Goal: Information Seeking & Learning: Compare options

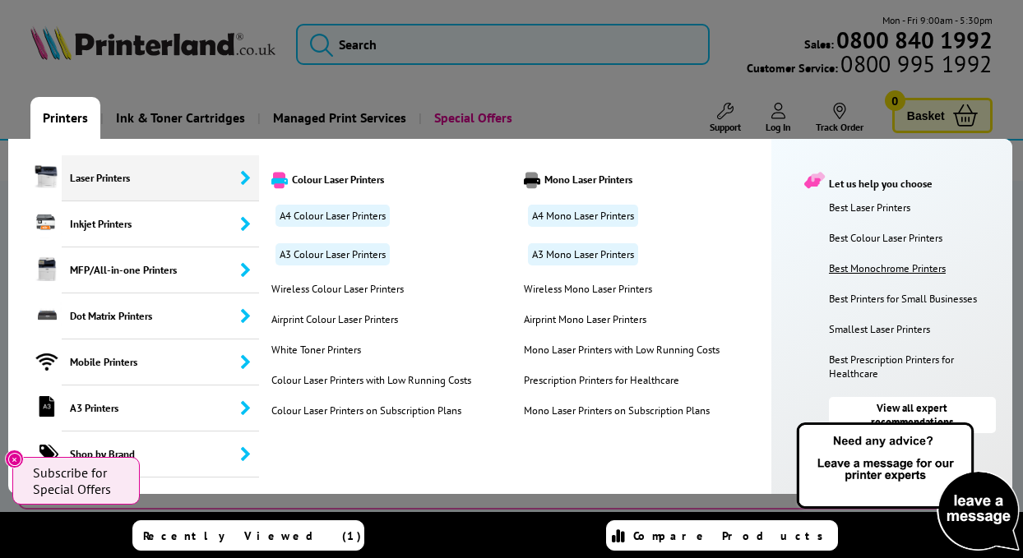
click at [894, 266] on link "Best Monochrome Printers" at bounding box center [916, 269] width 175 height 14
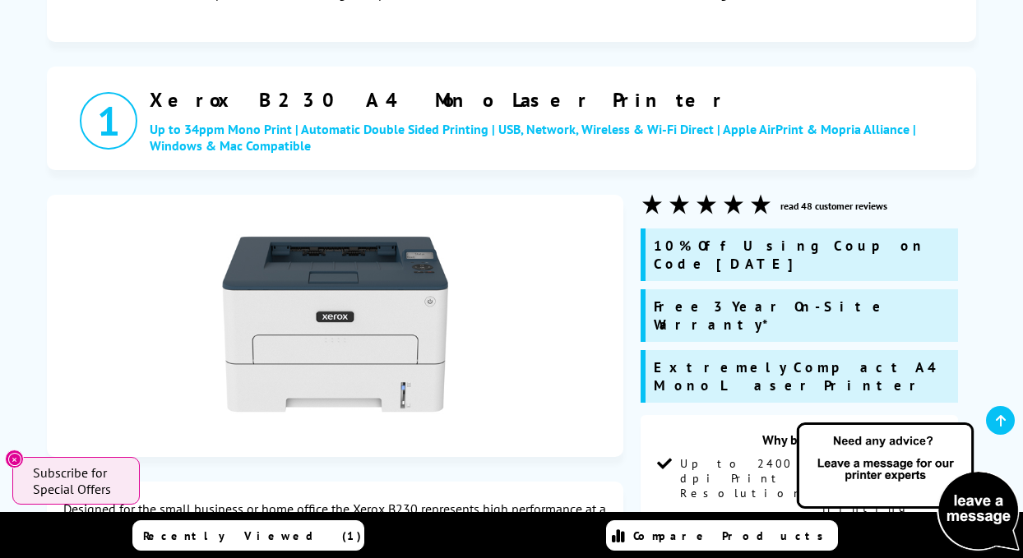
scroll to position [543, 0]
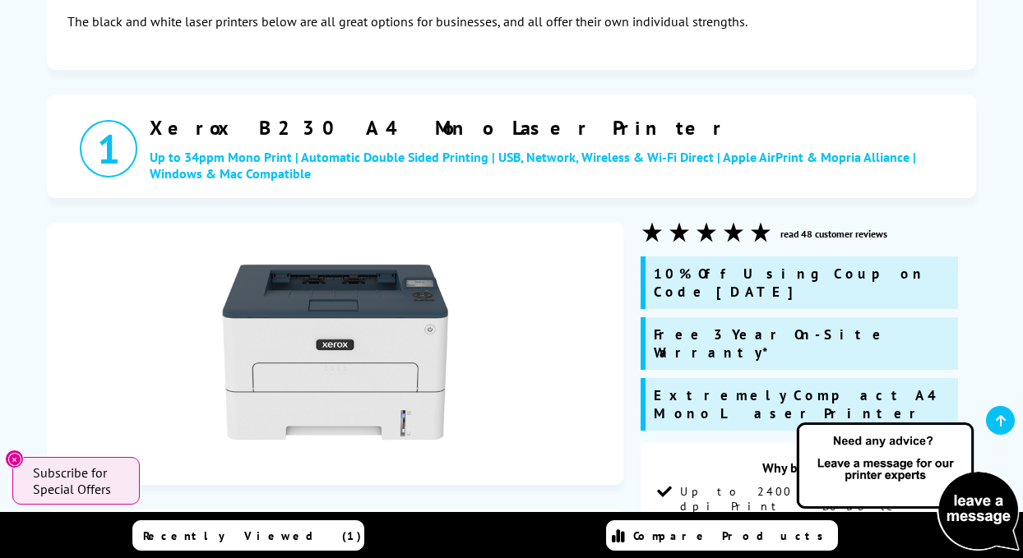
click at [153, 115] on h2 "Xerox B230 A4 Mono Laser Printer" at bounding box center [558, 127] width 817 height 25
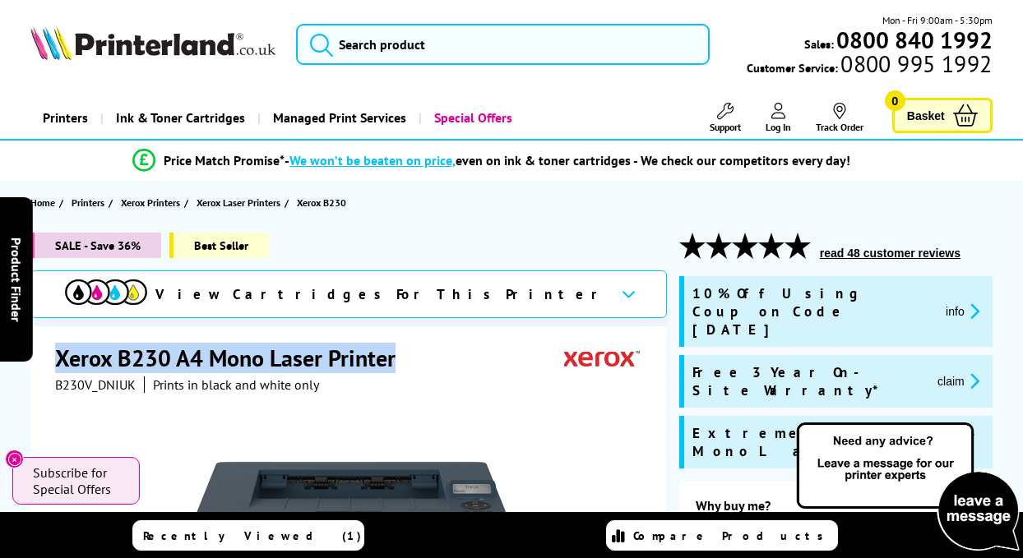
drag, startPoint x: 396, startPoint y: 355, endPoint x: 50, endPoint y: 342, distance: 346.5
copy h1 "Xerox B230 A4 Mono Laser Printer"
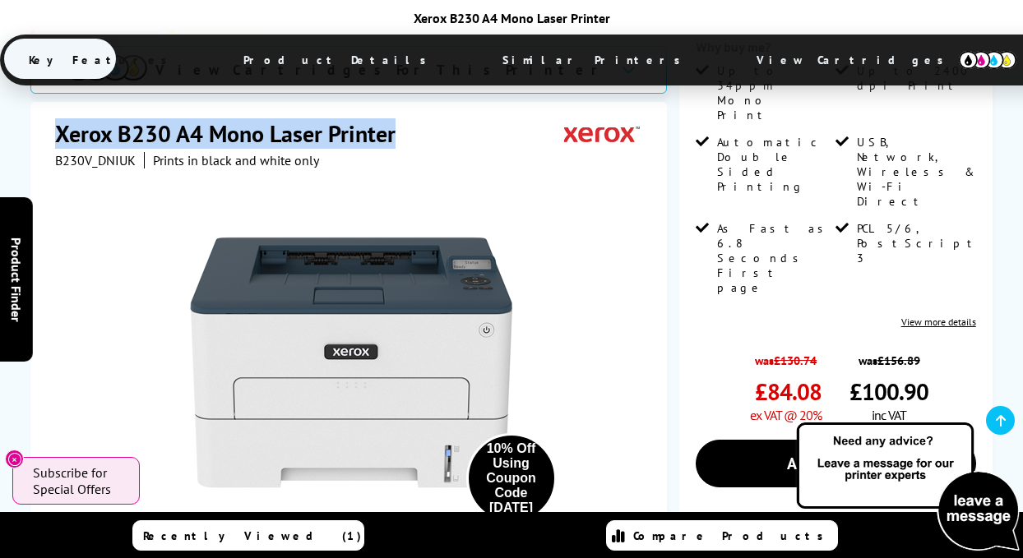
scroll to position [502, 0]
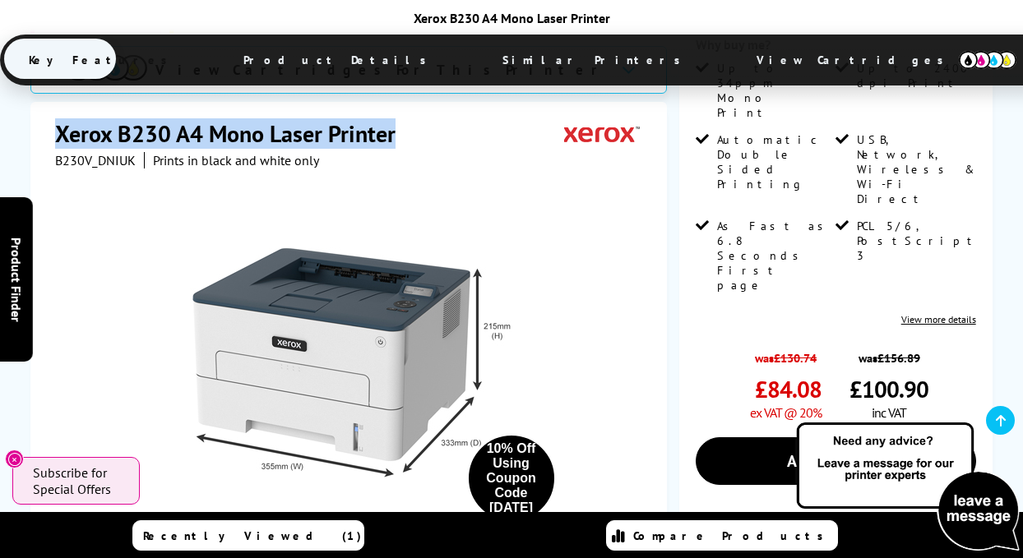
scroll to position [462, 0]
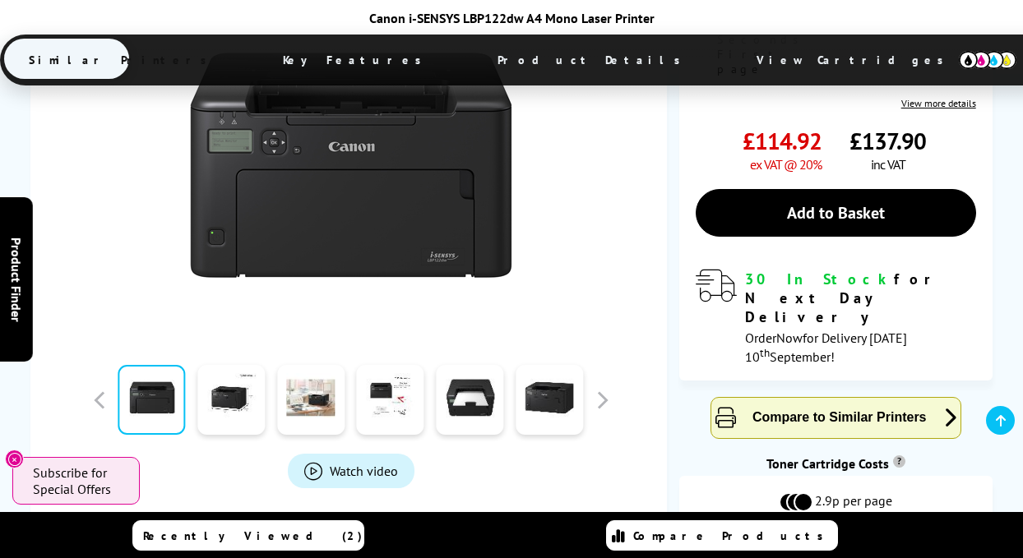
scroll to position [438, 0]
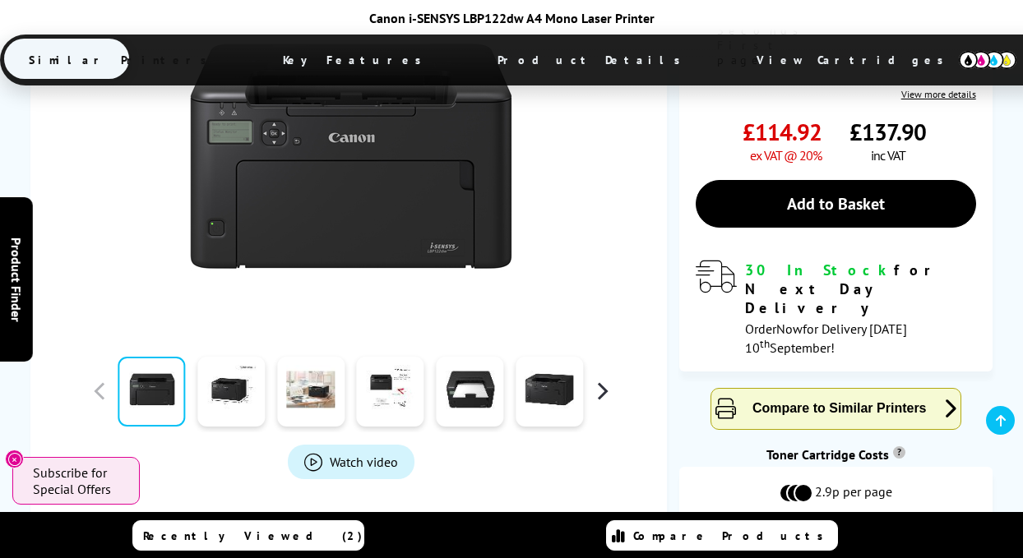
click at [601, 379] on button "button" at bounding box center [602, 391] width 25 height 25
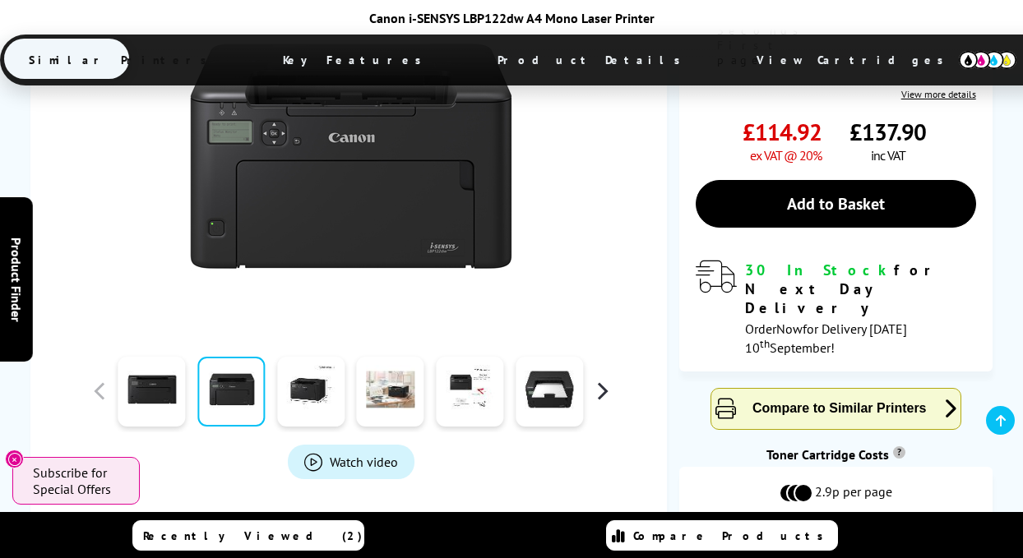
click at [601, 379] on button "button" at bounding box center [602, 391] width 25 height 25
click at [539, 381] on link at bounding box center [549, 392] width 67 height 70
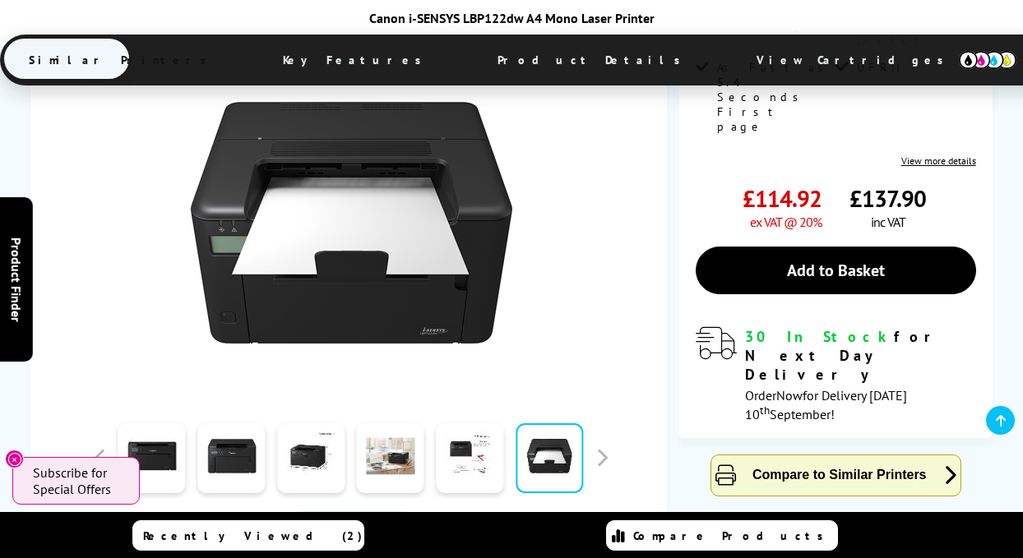
scroll to position [360, 0]
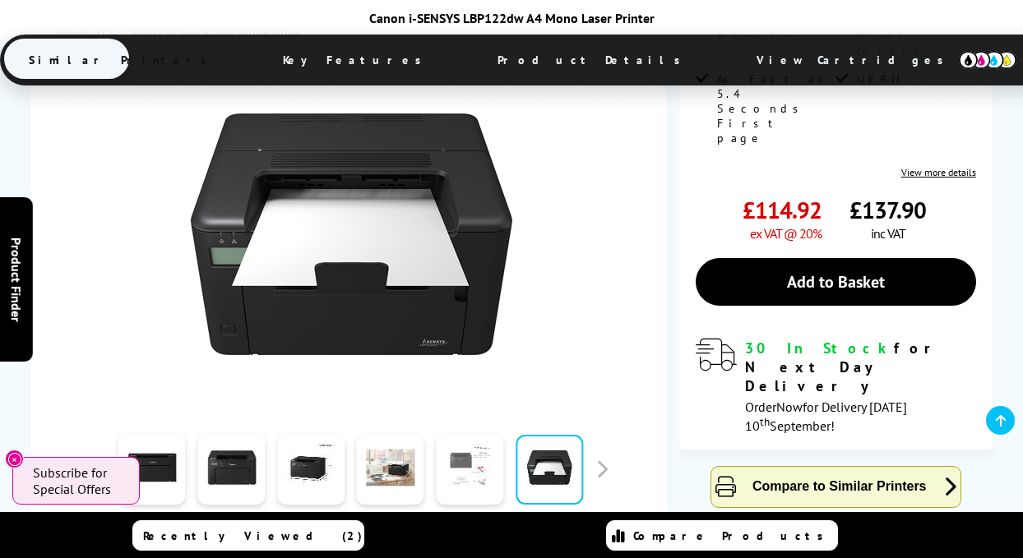
click at [482, 459] on link at bounding box center [469, 470] width 67 height 70
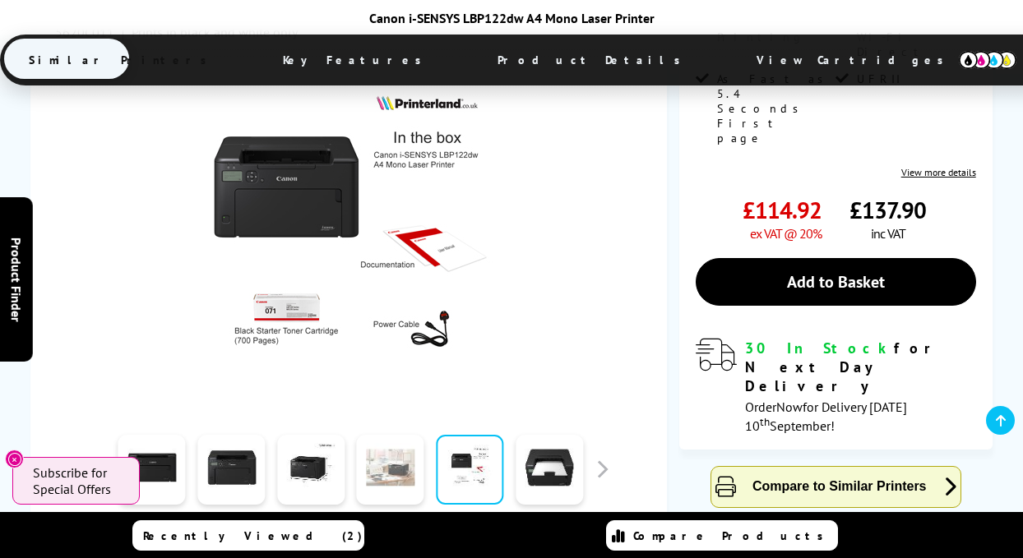
click at [407, 461] on link at bounding box center [390, 470] width 67 height 70
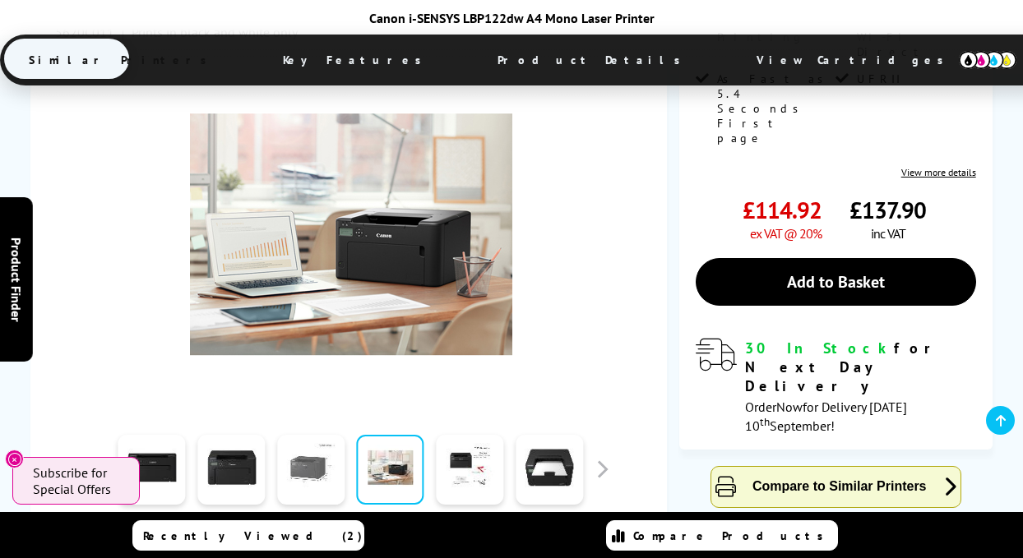
click at [328, 456] on link at bounding box center [310, 470] width 67 height 70
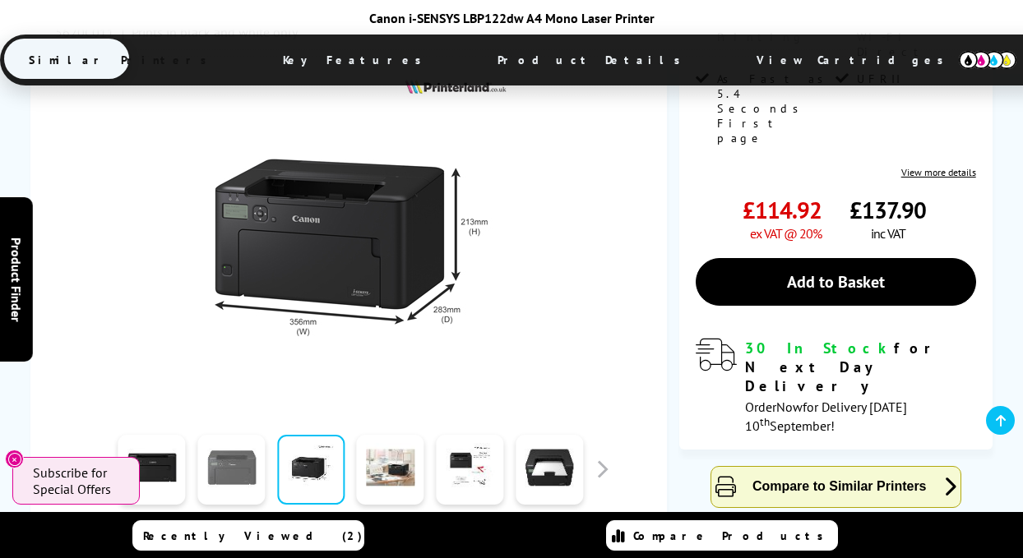
click at [239, 456] on link at bounding box center [230, 470] width 67 height 70
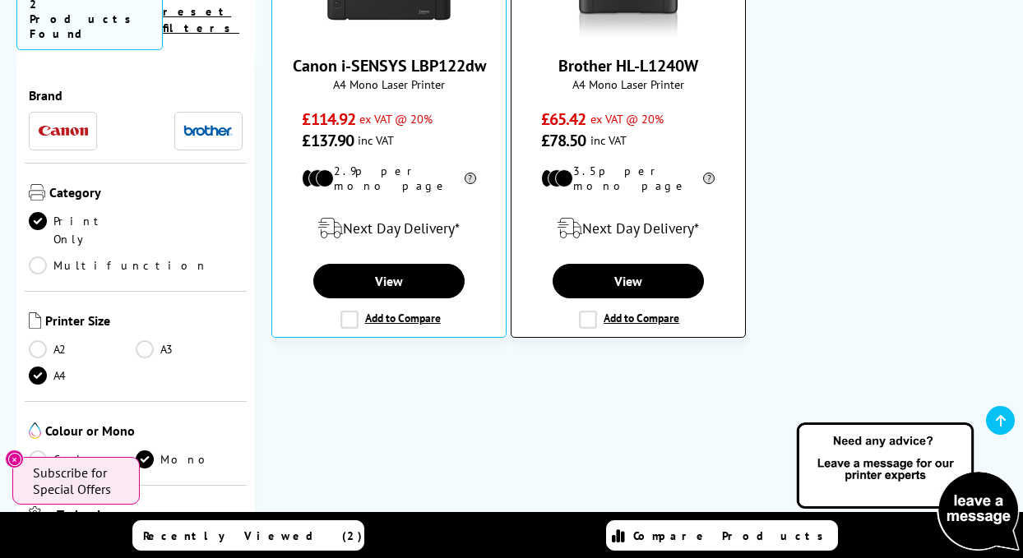
scroll to position [411, 0]
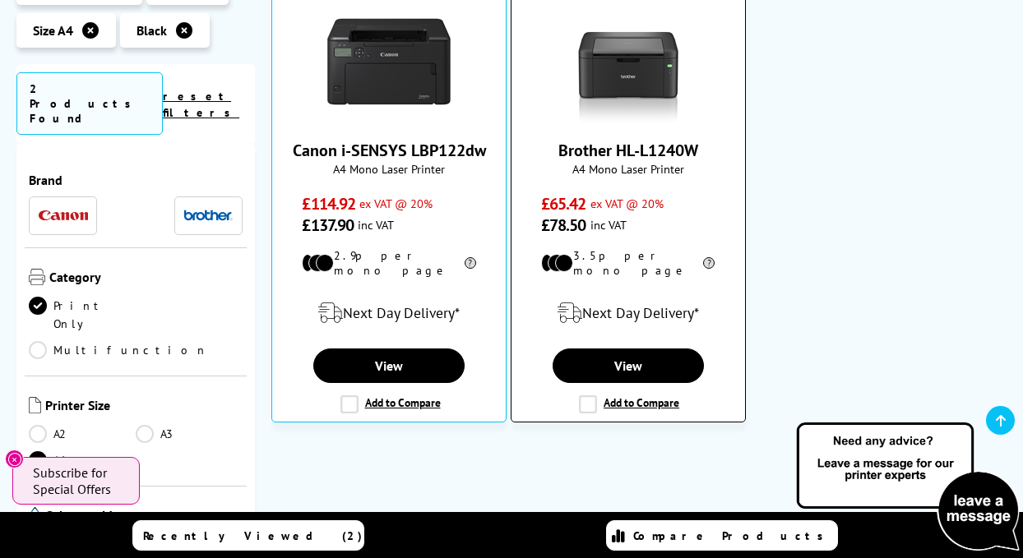
click at [640, 148] on link "Brother HL-L1240W" at bounding box center [628, 150] width 140 height 21
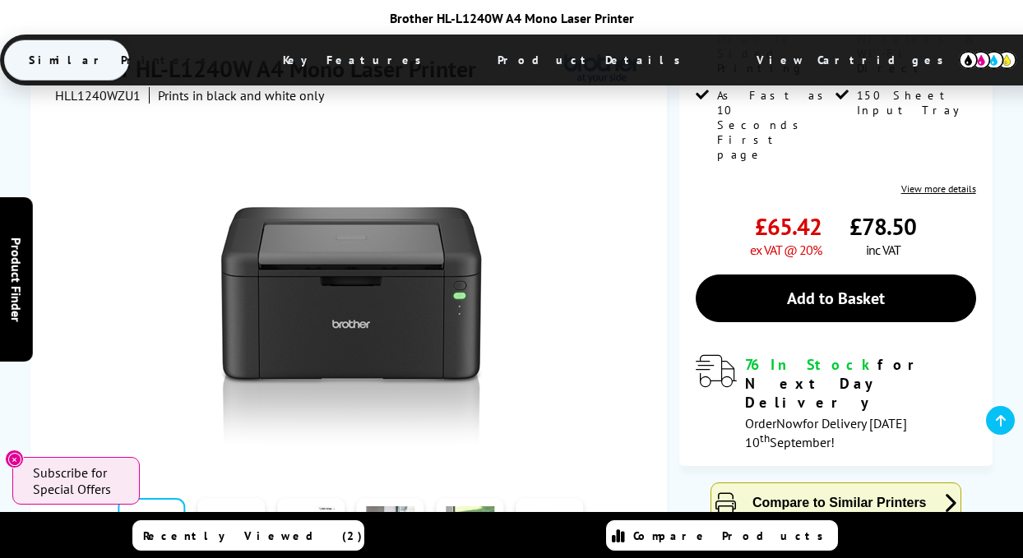
scroll to position [366, 0]
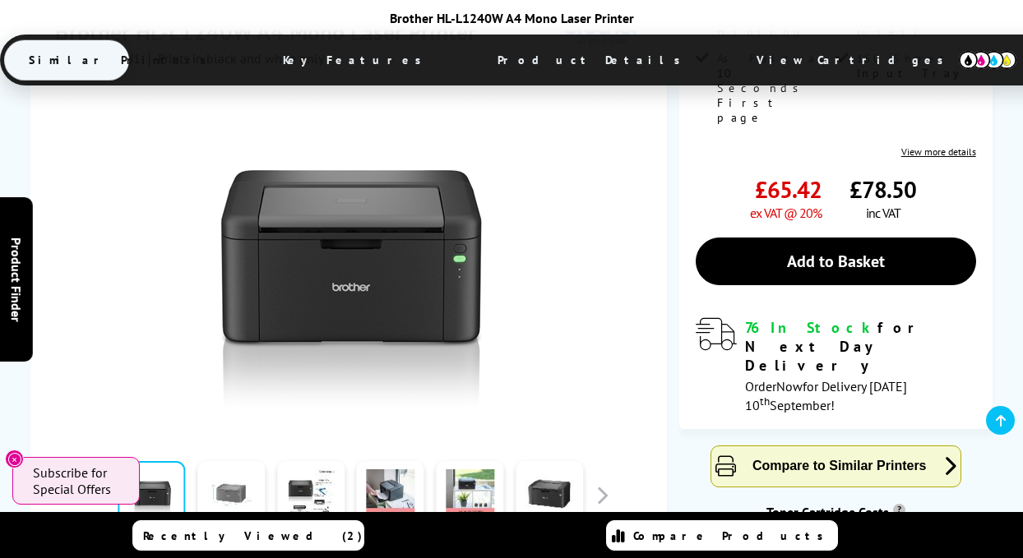
click at [245, 461] on link at bounding box center [230, 496] width 67 height 70
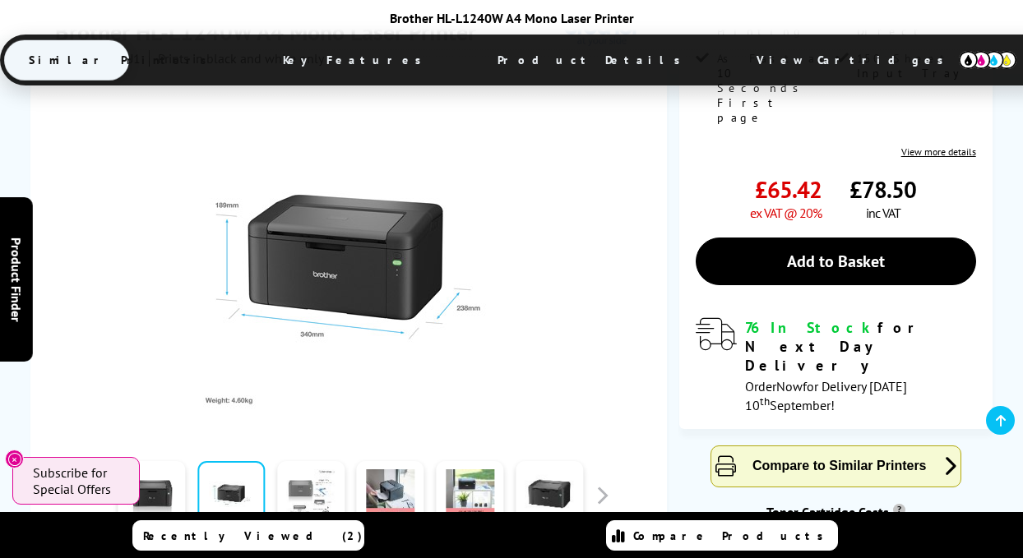
click at [310, 461] on link at bounding box center [310, 496] width 67 height 70
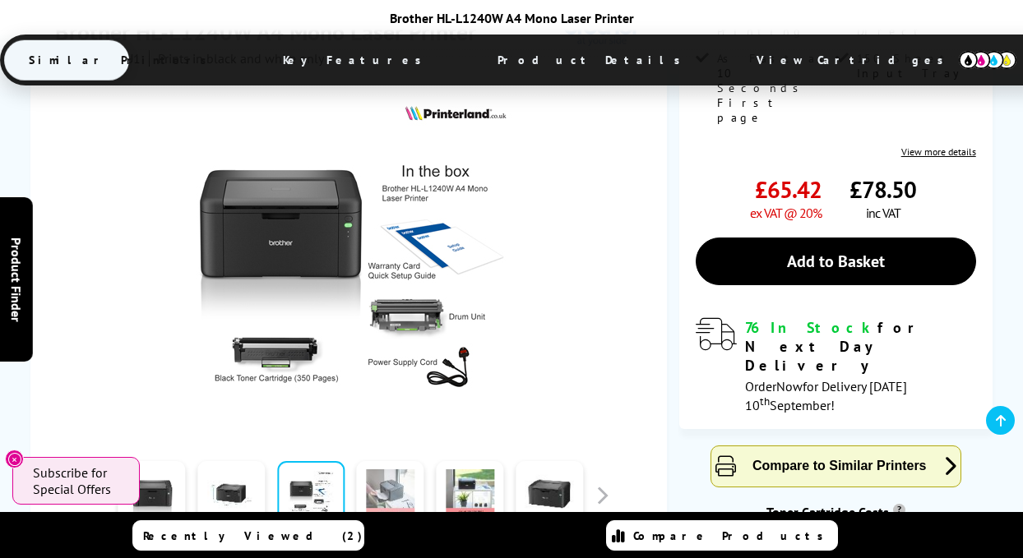
click at [374, 461] on link at bounding box center [390, 496] width 67 height 70
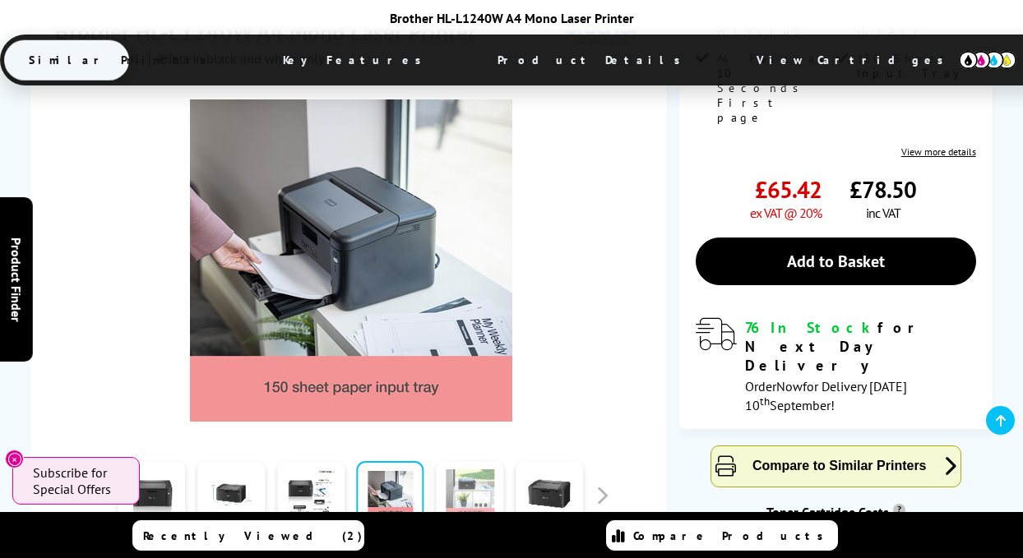
click at [467, 461] on link at bounding box center [469, 496] width 67 height 70
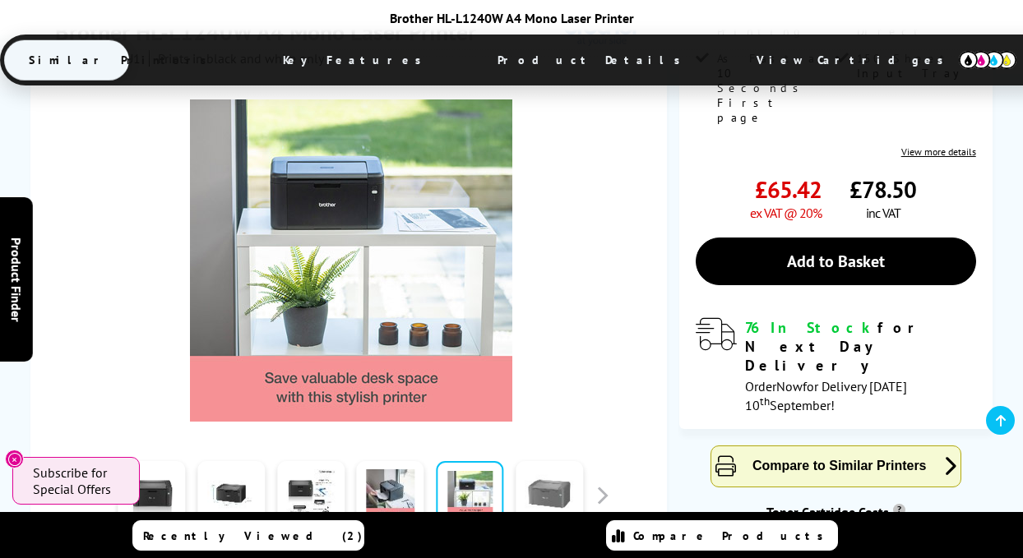
click at [538, 461] on link at bounding box center [549, 496] width 67 height 70
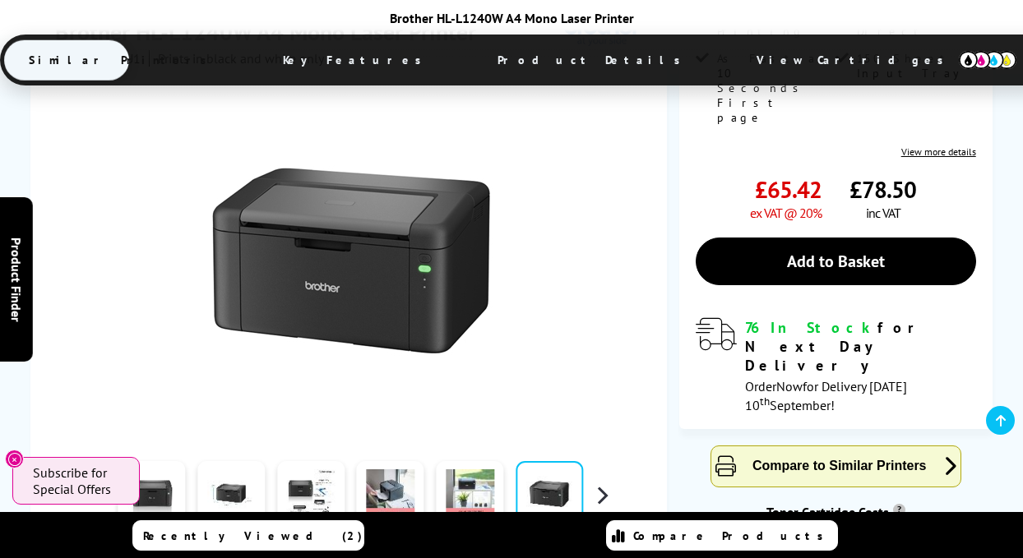
click at [600, 484] on button "button" at bounding box center [602, 496] width 25 height 25
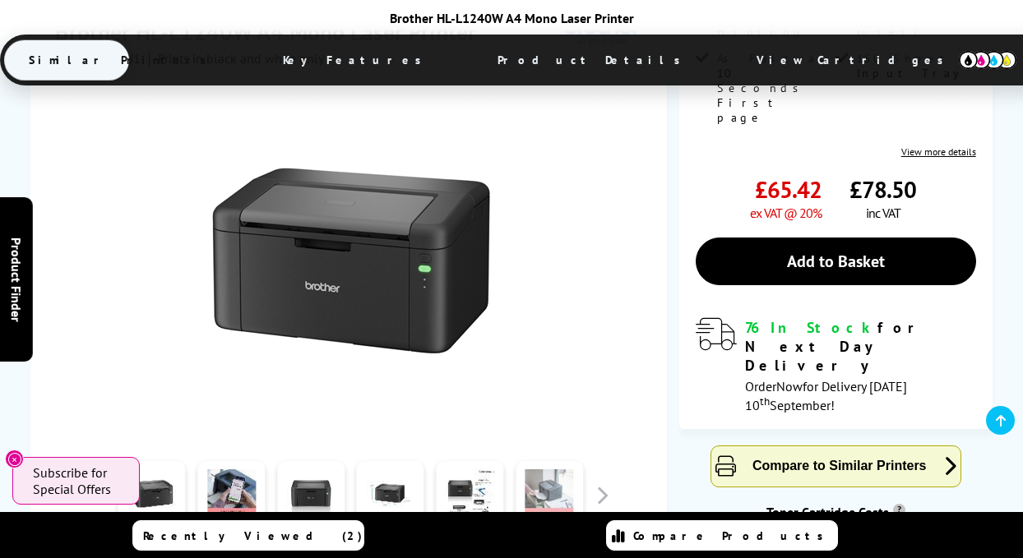
click at [558, 461] on link at bounding box center [549, 496] width 67 height 70
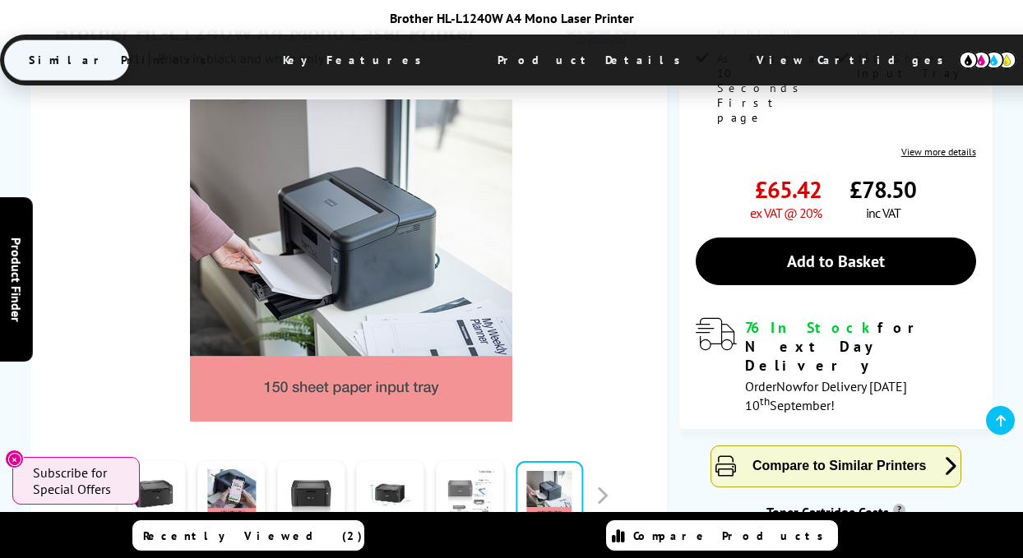
click at [484, 461] on link at bounding box center [469, 496] width 67 height 70
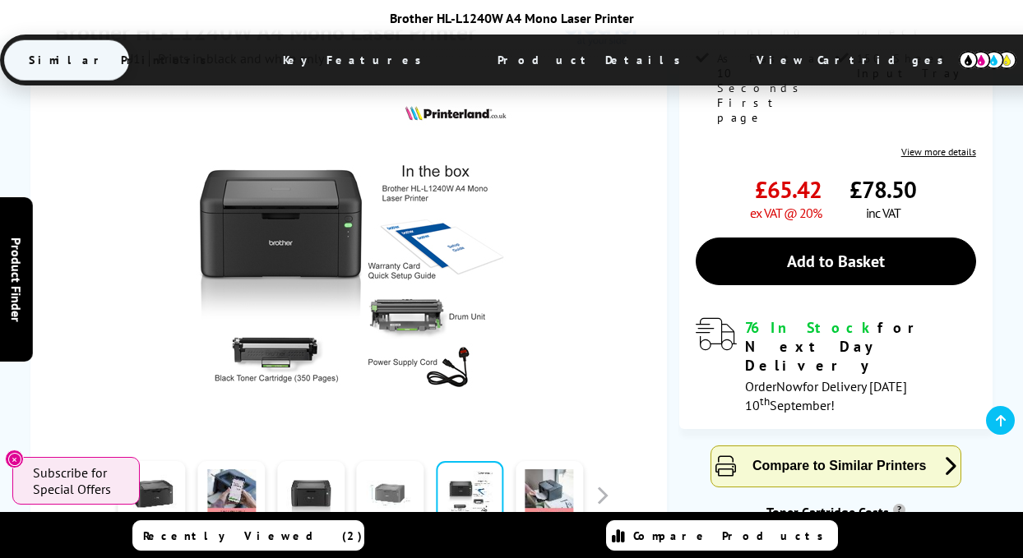
click at [374, 461] on link at bounding box center [390, 496] width 67 height 70
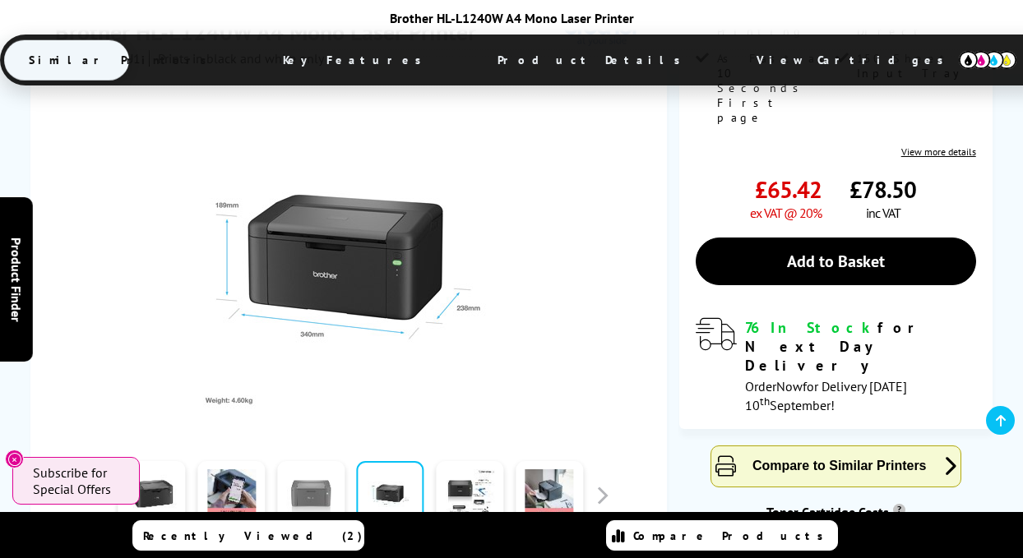
click at [299, 461] on link at bounding box center [310, 496] width 67 height 70
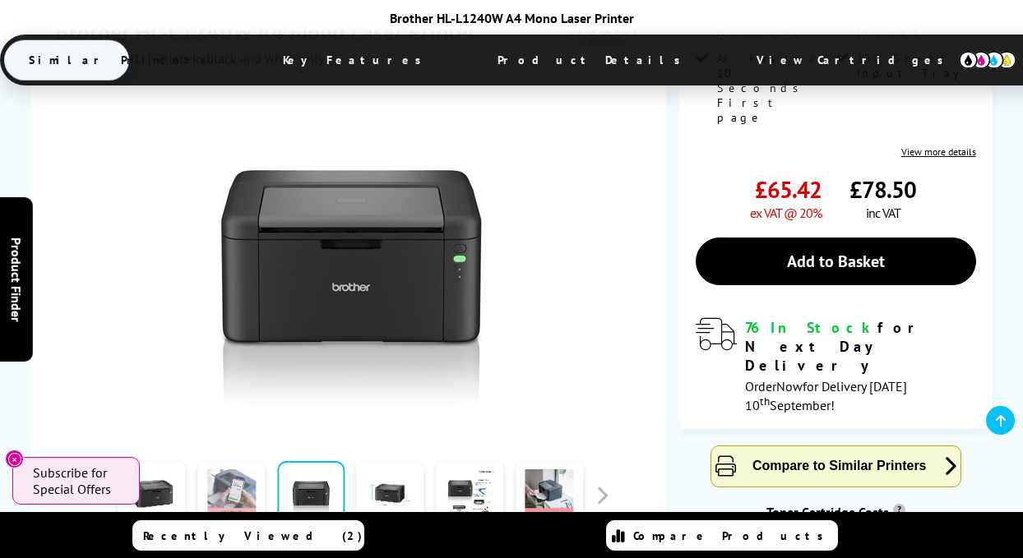
click at [258, 461] on link at bounding box center [230, 496] width 67 height 70
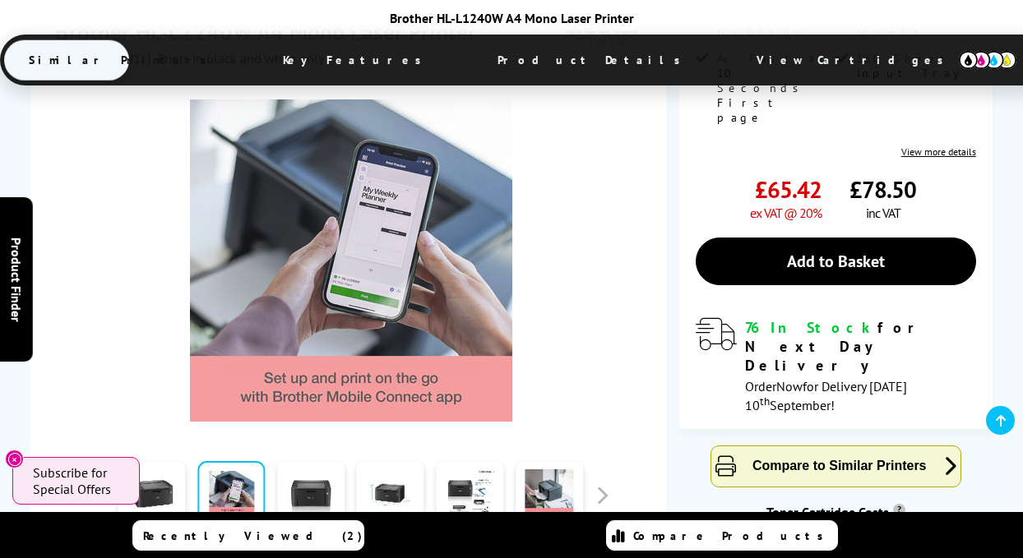
click at [227, 461] on link at bounding box center [230, 496] width 67 height 70
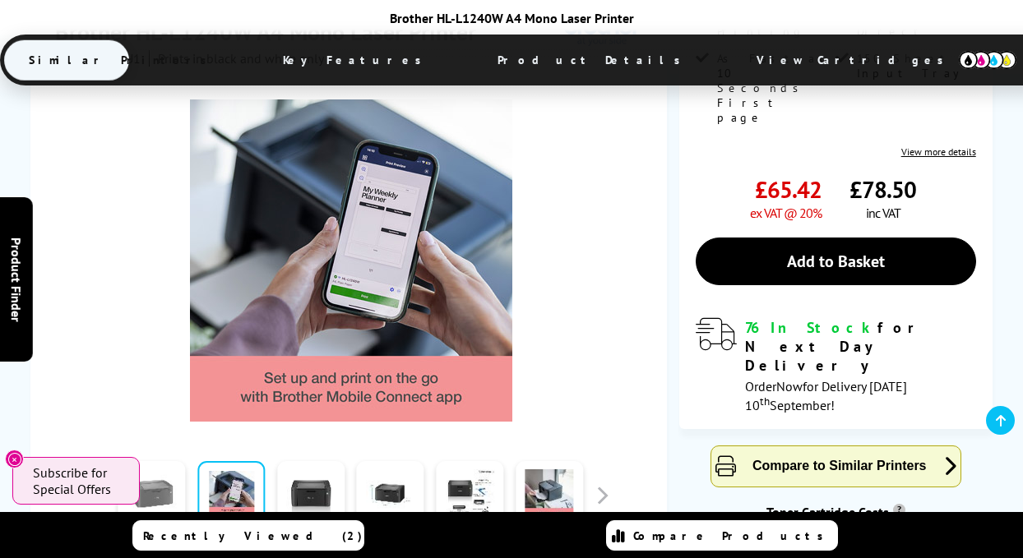
click at [161, 461] on link at bounding box center [151, 496] width 67 height 70
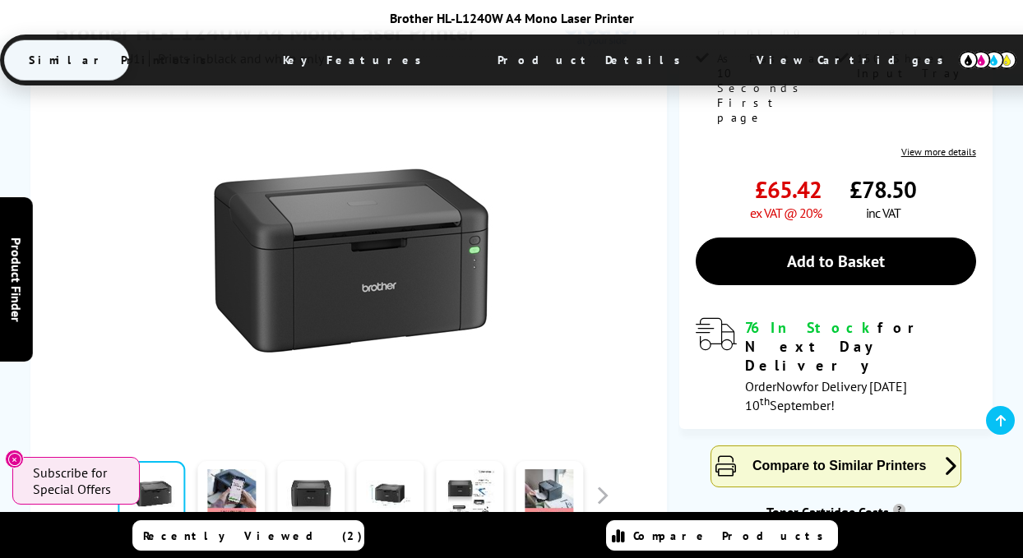
scroll to position [365, 0]
